Goal: Complete application form

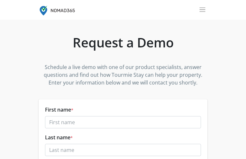
type input "kSDIyUrSdlwn"
type input "MBtpNnUg"
type input "badidenurici12@gmail.com"
type input "TvRatjEpuN"
type input "czrzwpQkWbZYFeTs"
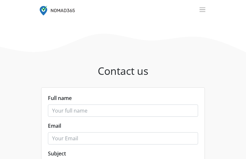
type input "jOjdYUrZEGjvbptv"
type input "badidenurici12@gmail.com"
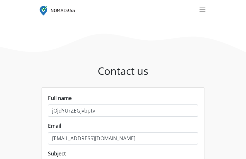
type input "euaObYfCWOA"
